Goal: Check status

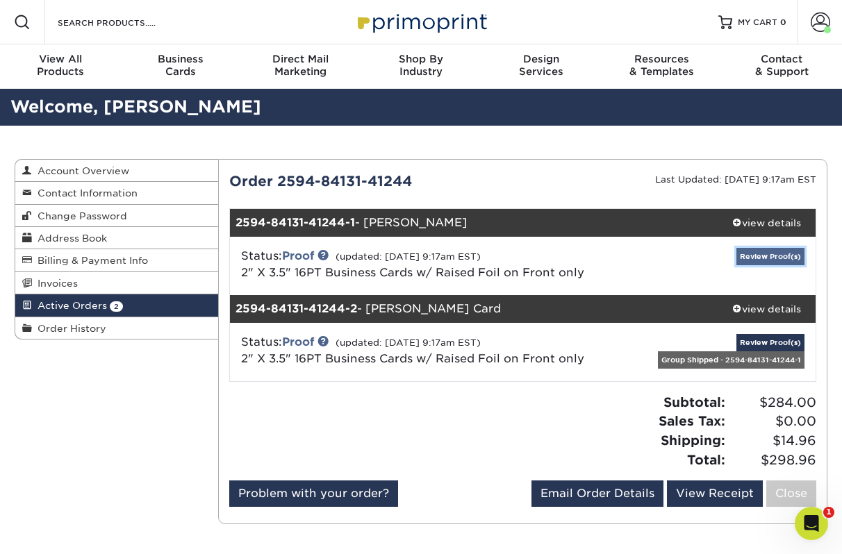
click at [772, 255] on link "Review Proof(s)" at bounding box center [770, 256] width 68 height 17
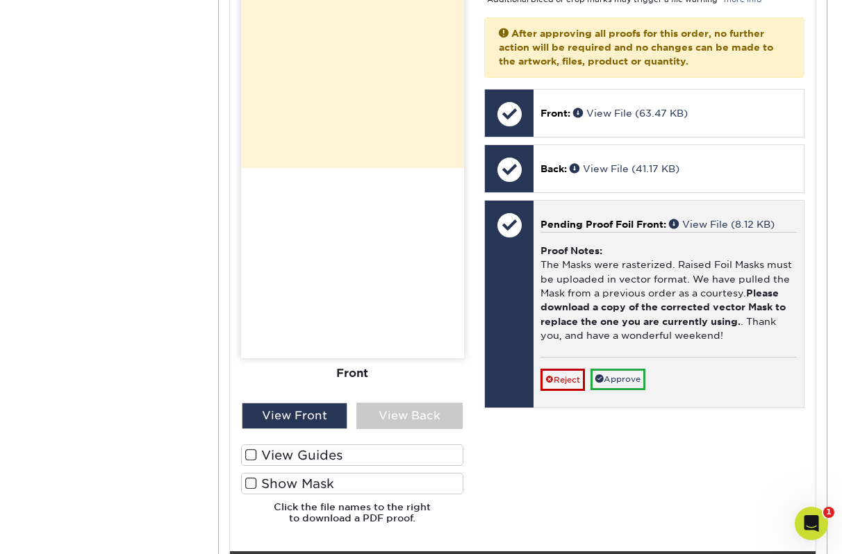
scroll to position [659, 0]
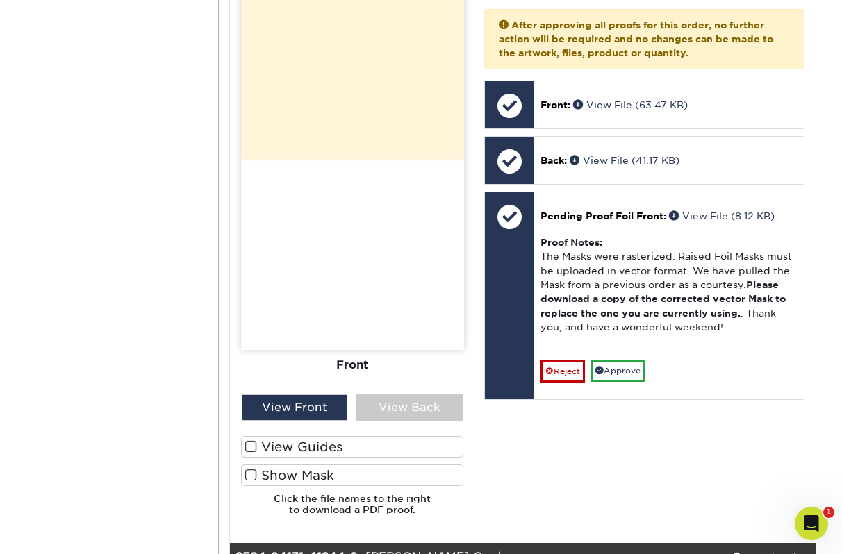
click at [254, 476] on span at bounding box center [251, 475] width 12 height 13
click at [0, 0] on input "Show Mask" at bounding box center [0, 0] width 0 height 0
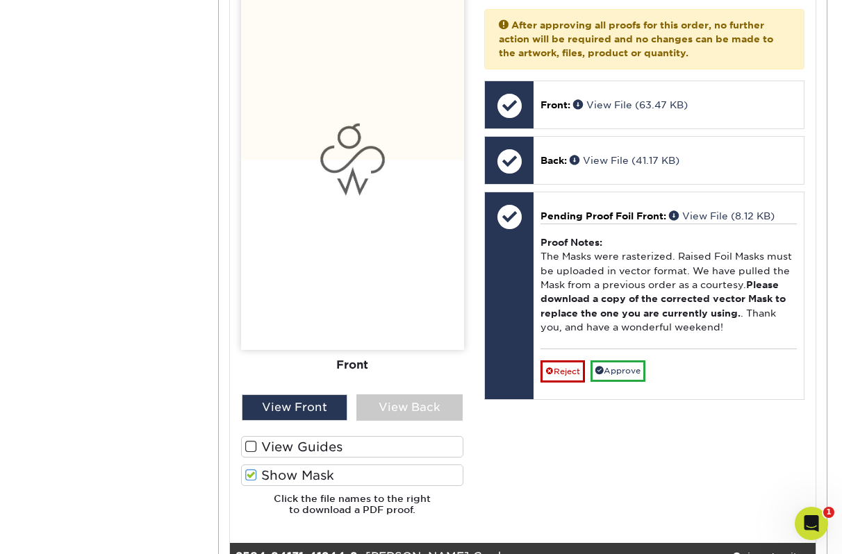
click at [252, 476] on span at bounding box center [251, 475] width 12 height 13
click at [0, 0] on input "Show Mask" at bounding box center [0, 0] width 0 height 0
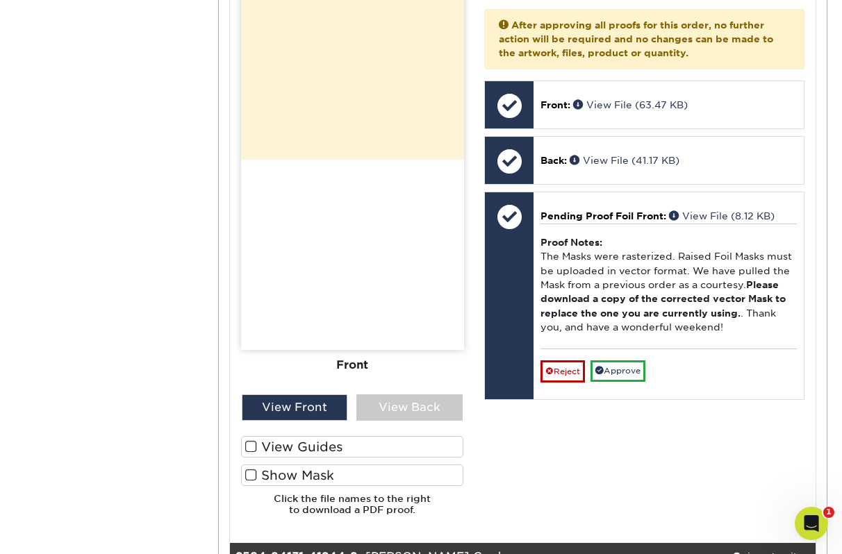
click at [252, 447] on span at bounding box center [251, 446] width 12 height 13
click at [0, 0] on input "View Guides" at bounding box center [0, 0] width 0 height 0
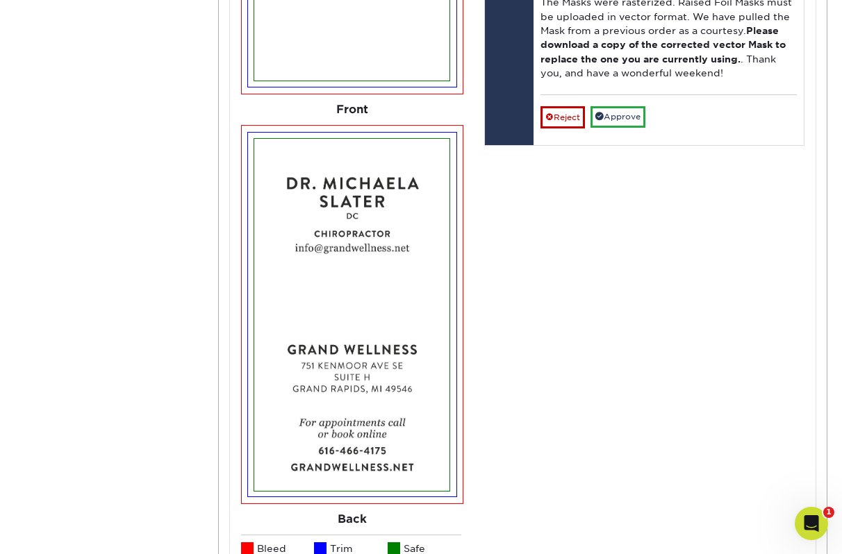
scroll to position [1150, 0]
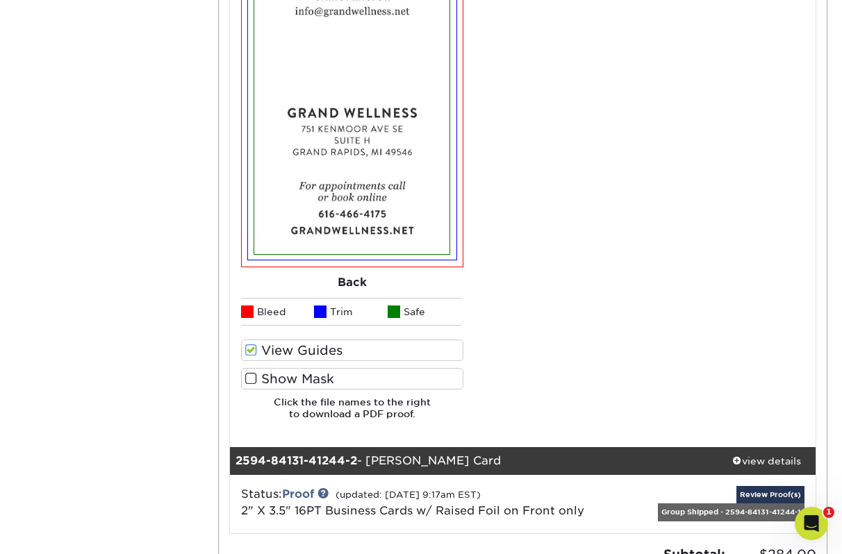
click at [249, 376] on span at bounding box center [251, 378] width 12 height 13
click at [0, 0] on input "Show Mask" at bounding box center [0, 0] width 0 height 0
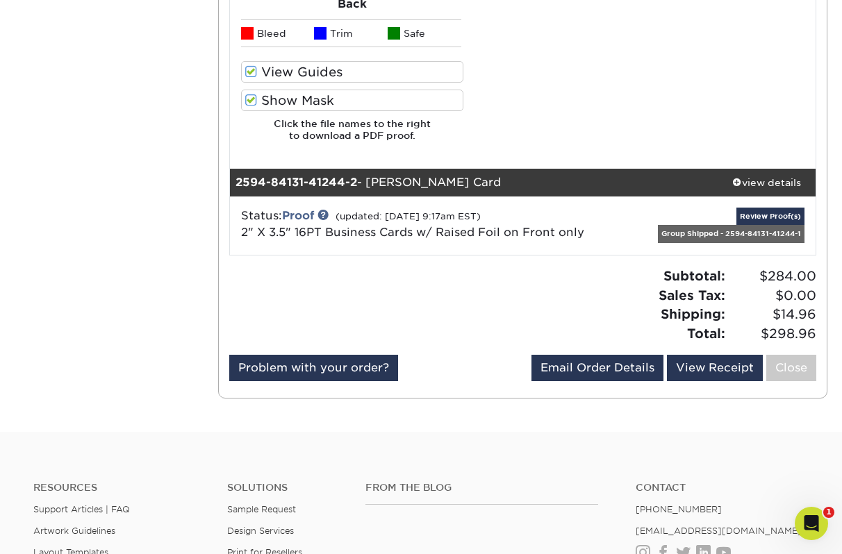
scroll to position [1468, 0]
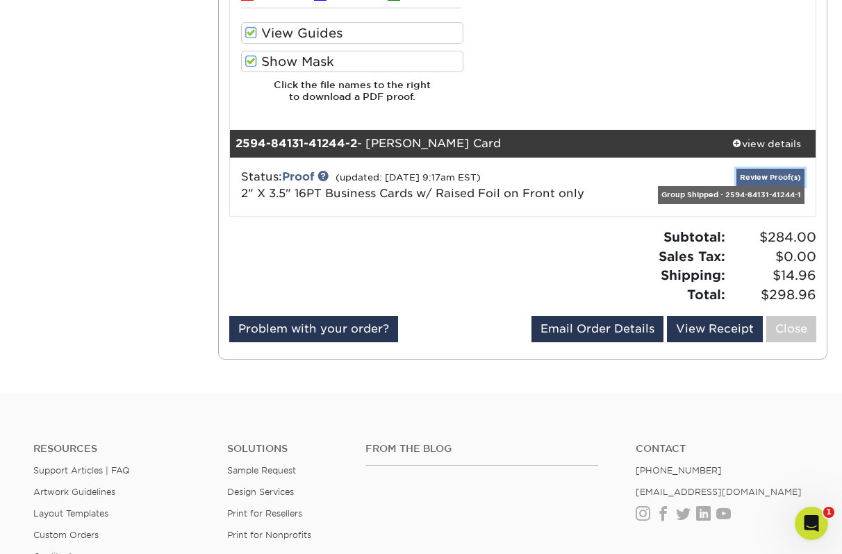
click at [761, 174] on link "Review Proof(s)" at bounding box center [770, 177] width 68 height 17
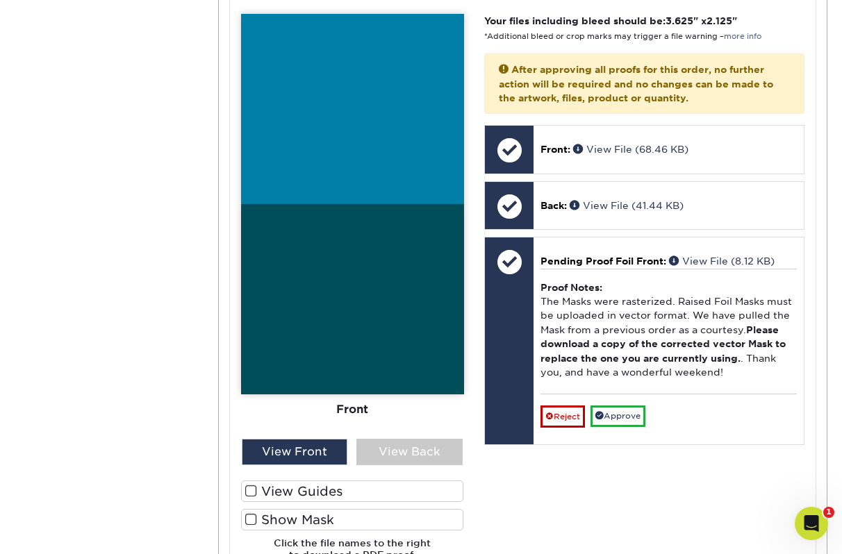
scroll to position [2002, 0]
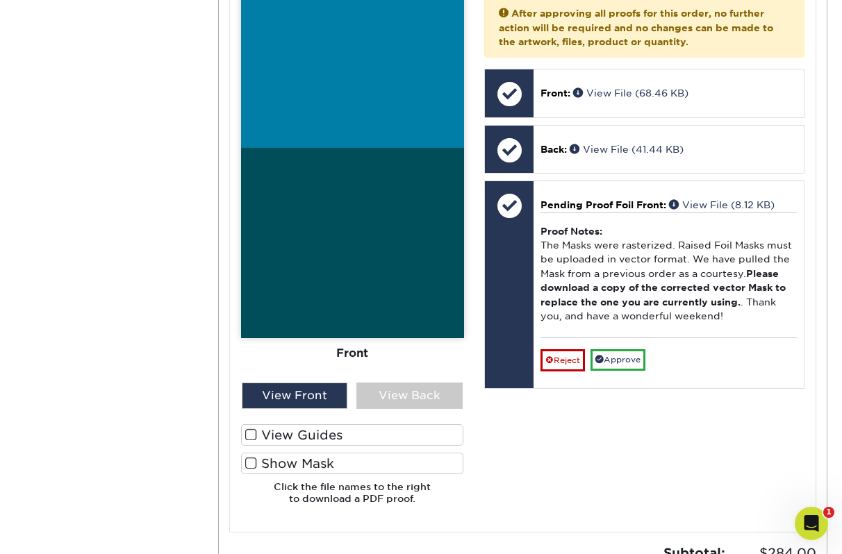
click at [254, 435] on span at bounding box center [251, 435] width 12 height 13
click at [0, 0] on input "View Guides" at bounding box center [0, 0] width 0 height 0
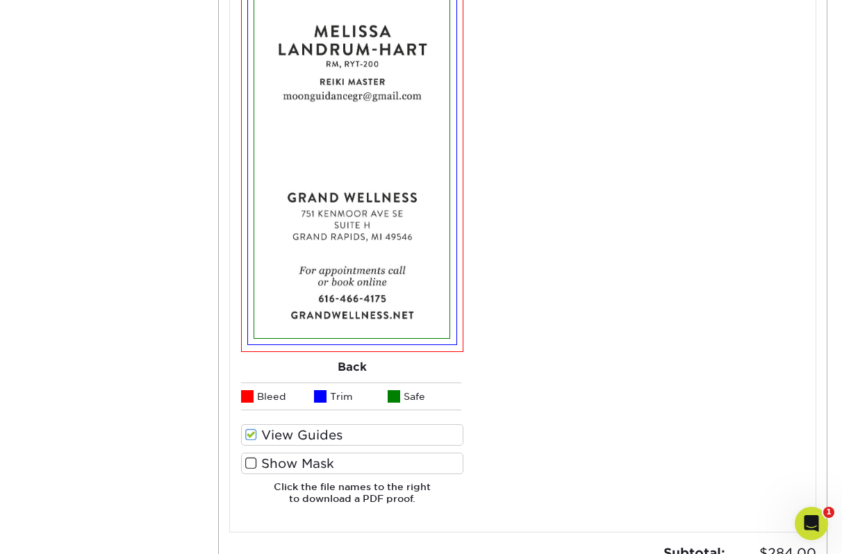
click at [254, 465] on span at bounding box center [251, 463] width 12 height 13
click at [0, 0] on input "Show Mask" at bounding box center [0, 0] width 0 height 0
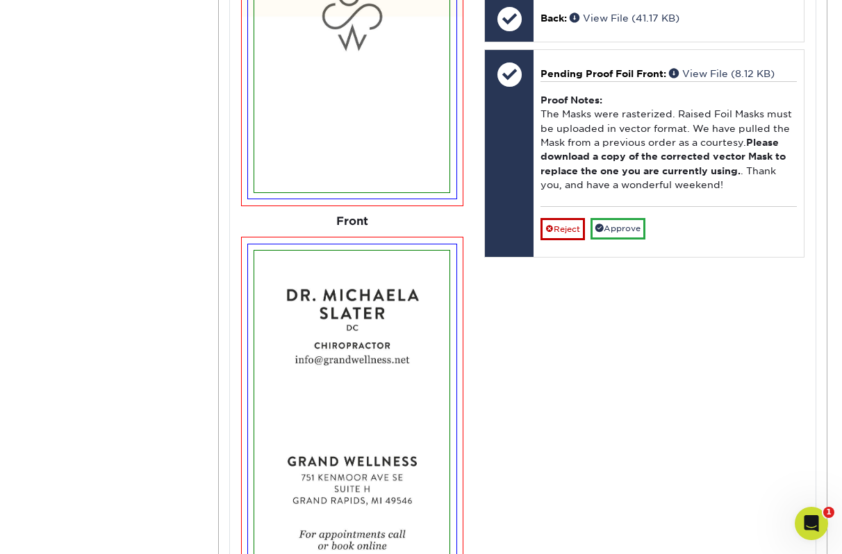
scroll to position [620, 0]
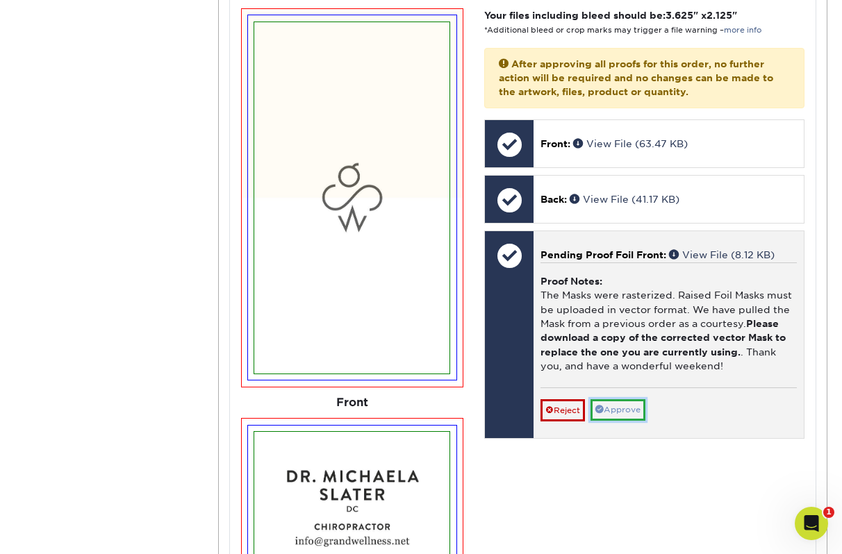
click at [636, 410] on link "Approve" at bounding box center [617, 410] width 55 height 22
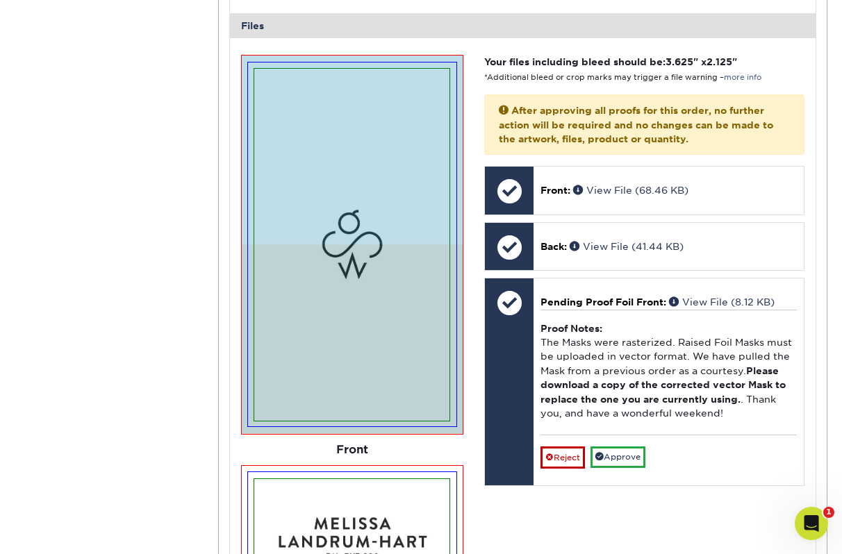
scroll to position [1907, 0]
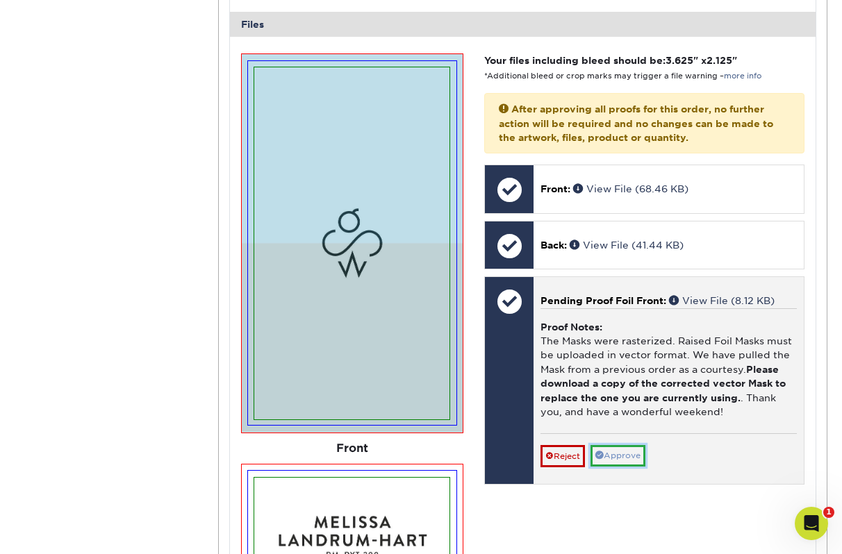
click at [632, 461] on link "Approve" at bounding box center [617, 456] width 55 height 22
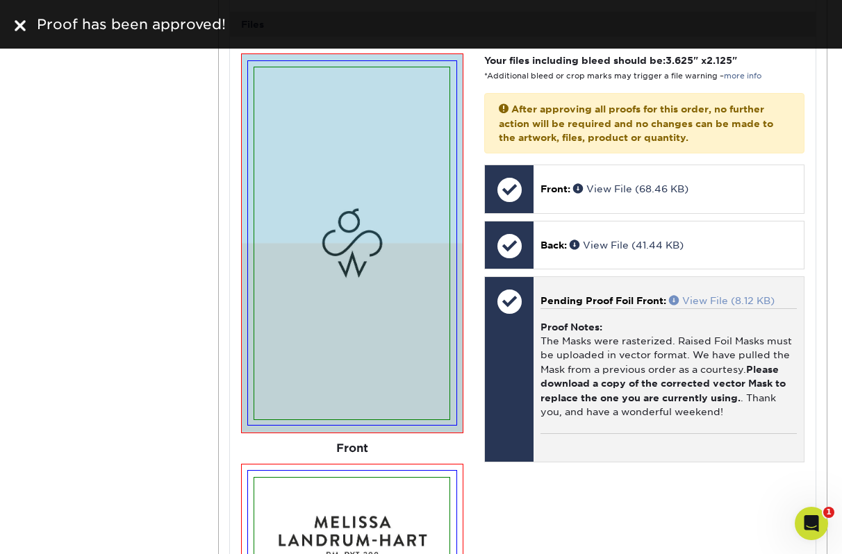
click at [674, 301] on span at bounding box center [675, 300] width 13 height 10
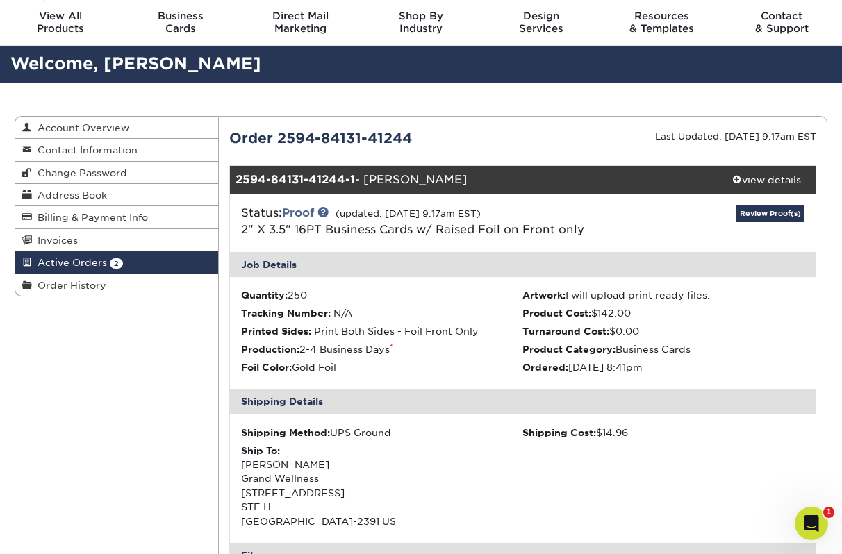
scroll to position [0, 0]
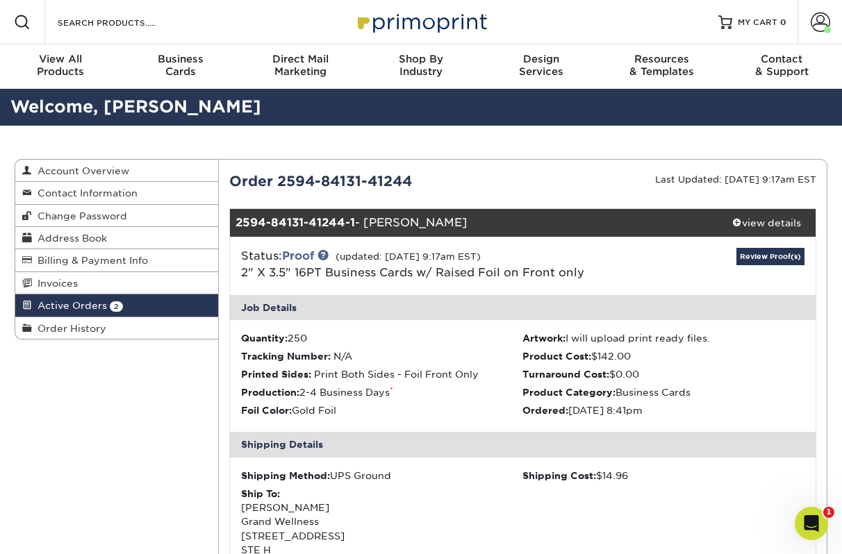
click at [85, 308] on span "Active Orders" at bounding box center [69, 305] width 75 height 11
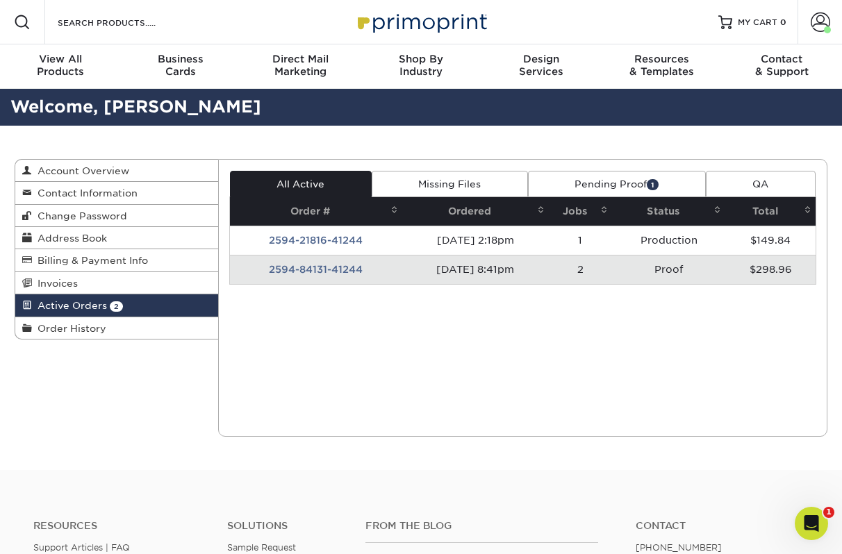
click at [345, 272] on td "2594-84131-41244" at bounding box center [316, 269] width 172 height 29
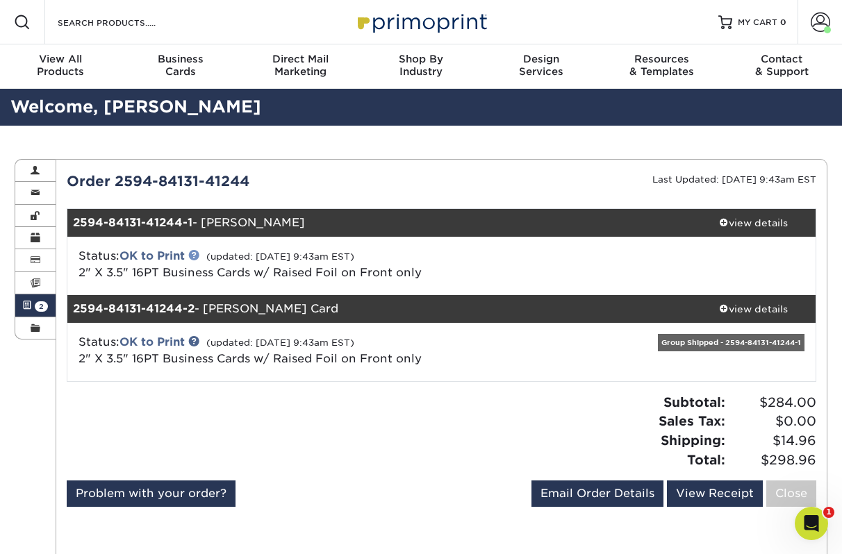
click at [197, 256] on link at bounding box center [193, 254] width 11 height 11
